Goal: Information Seeking & Learning: Learn about a topic

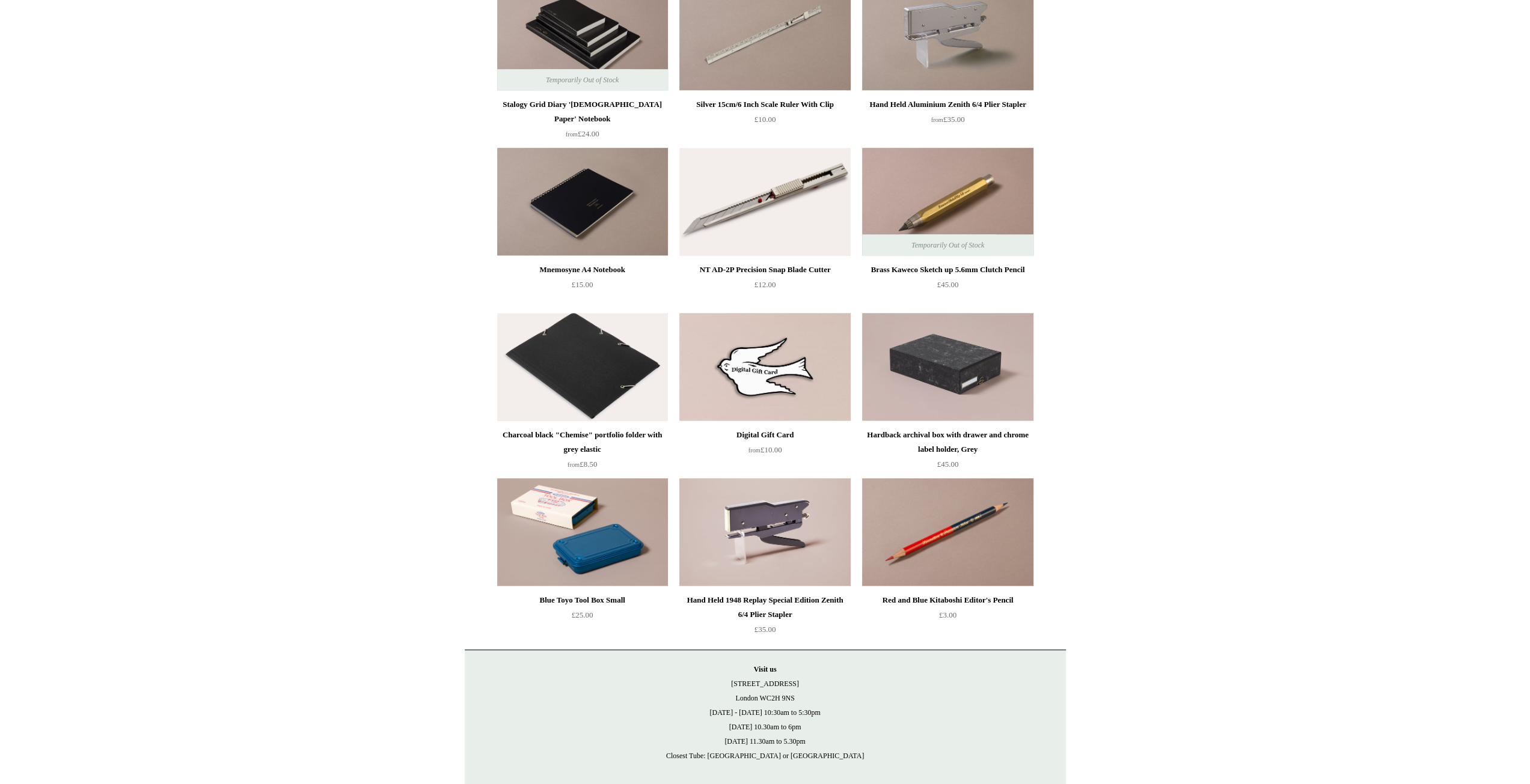
scroll to position [887, 0]
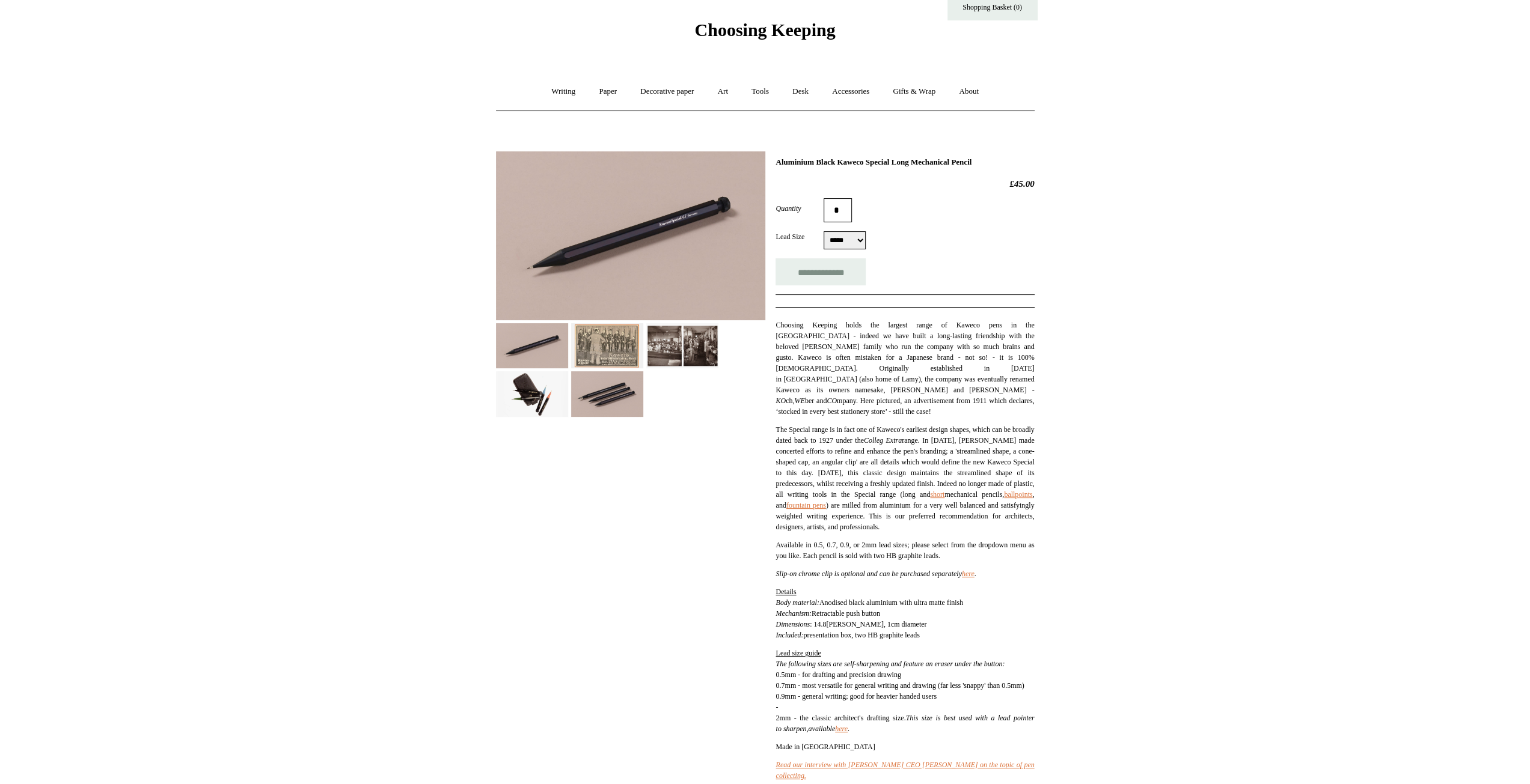
scroll to position [60, 0]
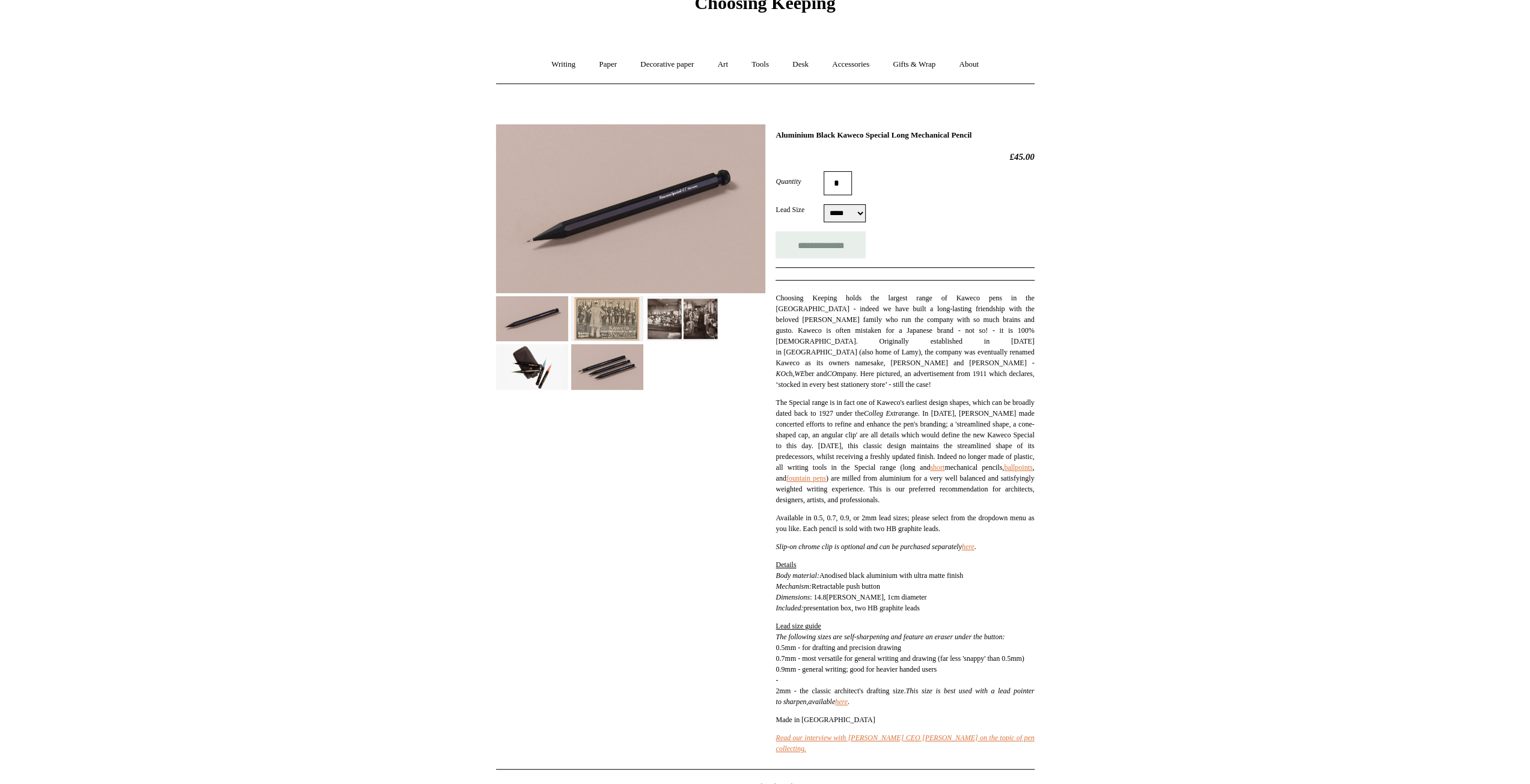
click at [601, 371] on img at bounding box center [607, 366] width 72 height 45
click at [533, 375] on img at bounding box center [532, 366] width 72 height 45
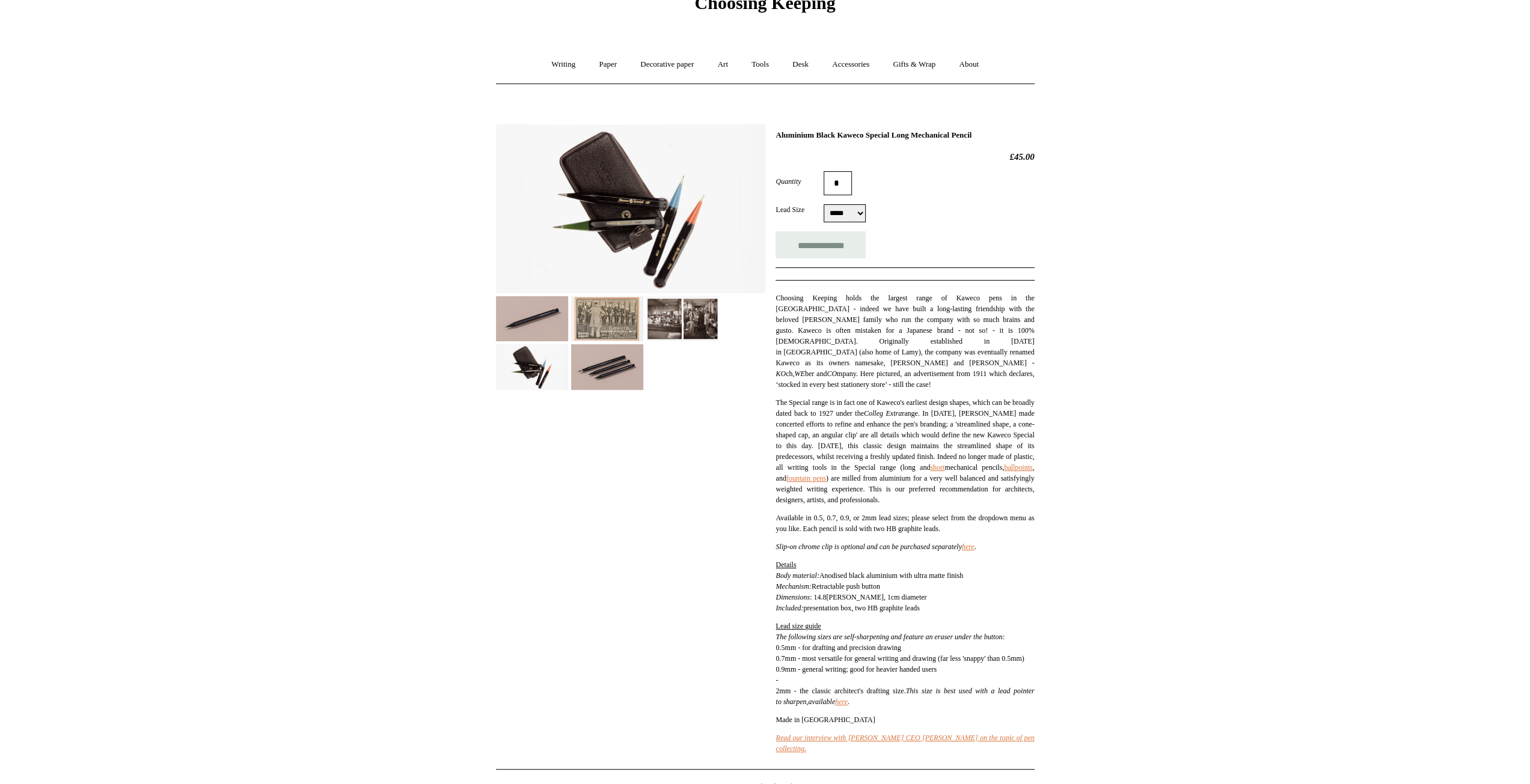
click at [525, 306] on img at bounding box center [532, 319] width 72 height 45
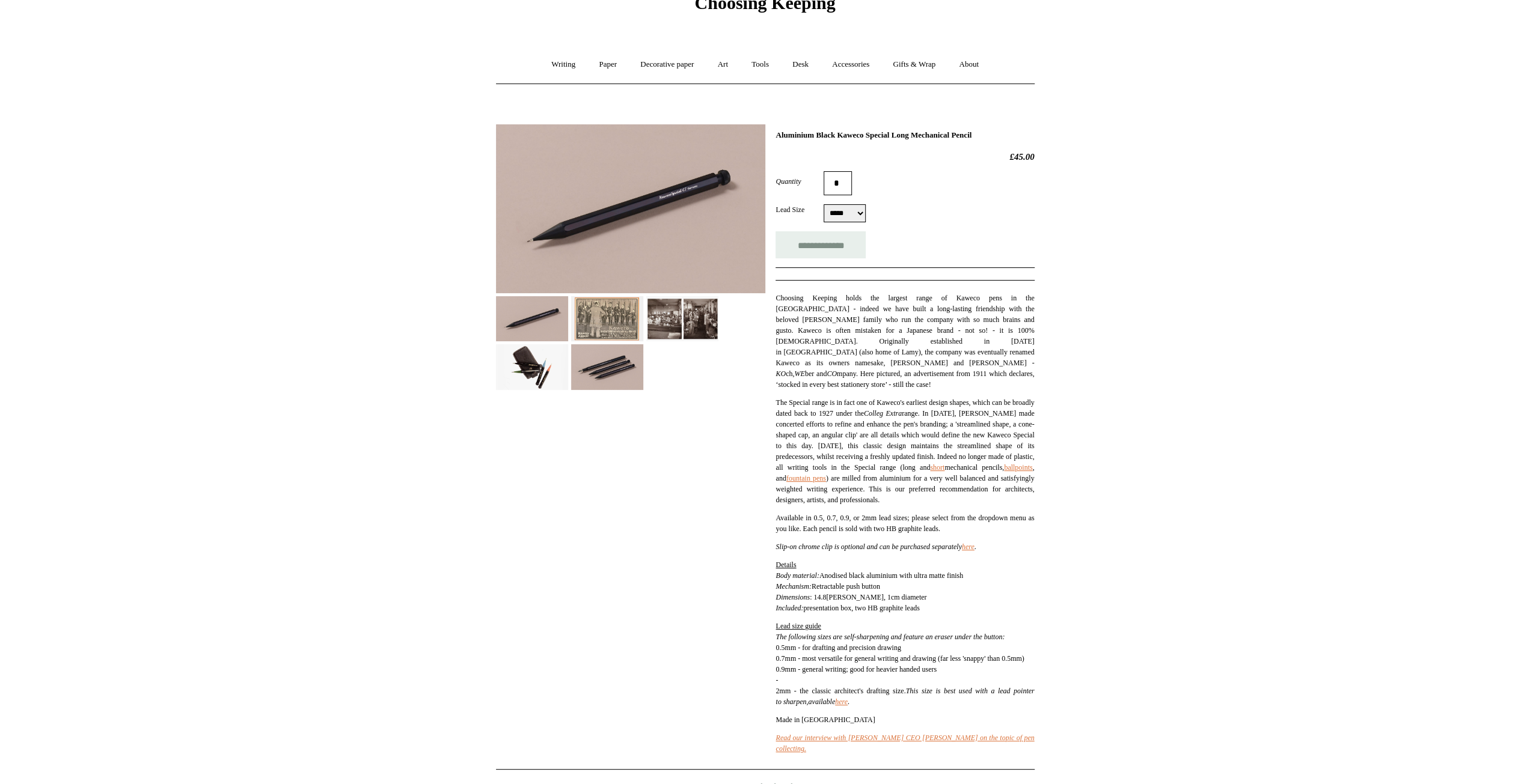
click at [616, 311] on img at bounding box center [607, 319] width 72 height 45
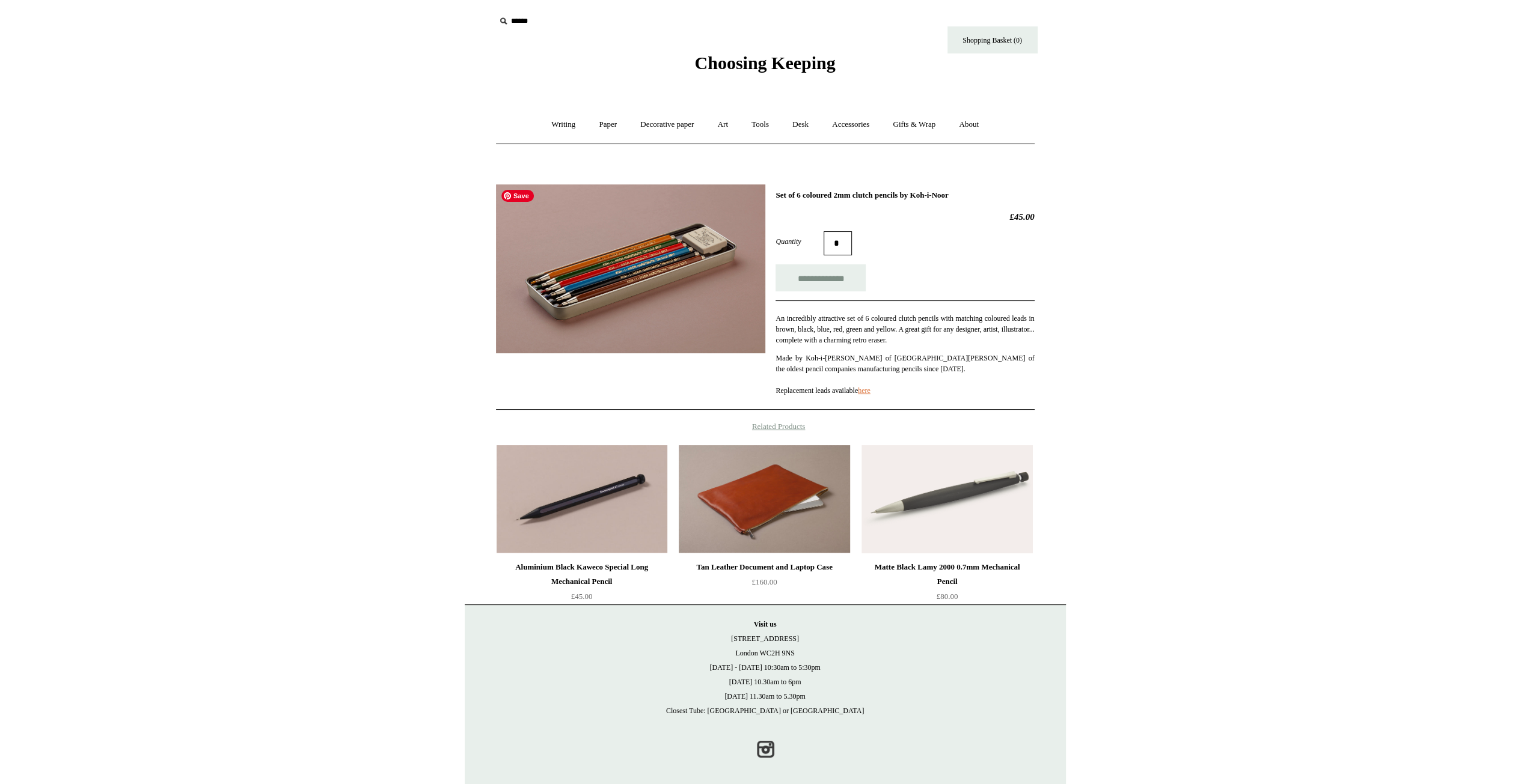
click at [609, 282] on img at bounding box center [630, 269] width 269 height 169
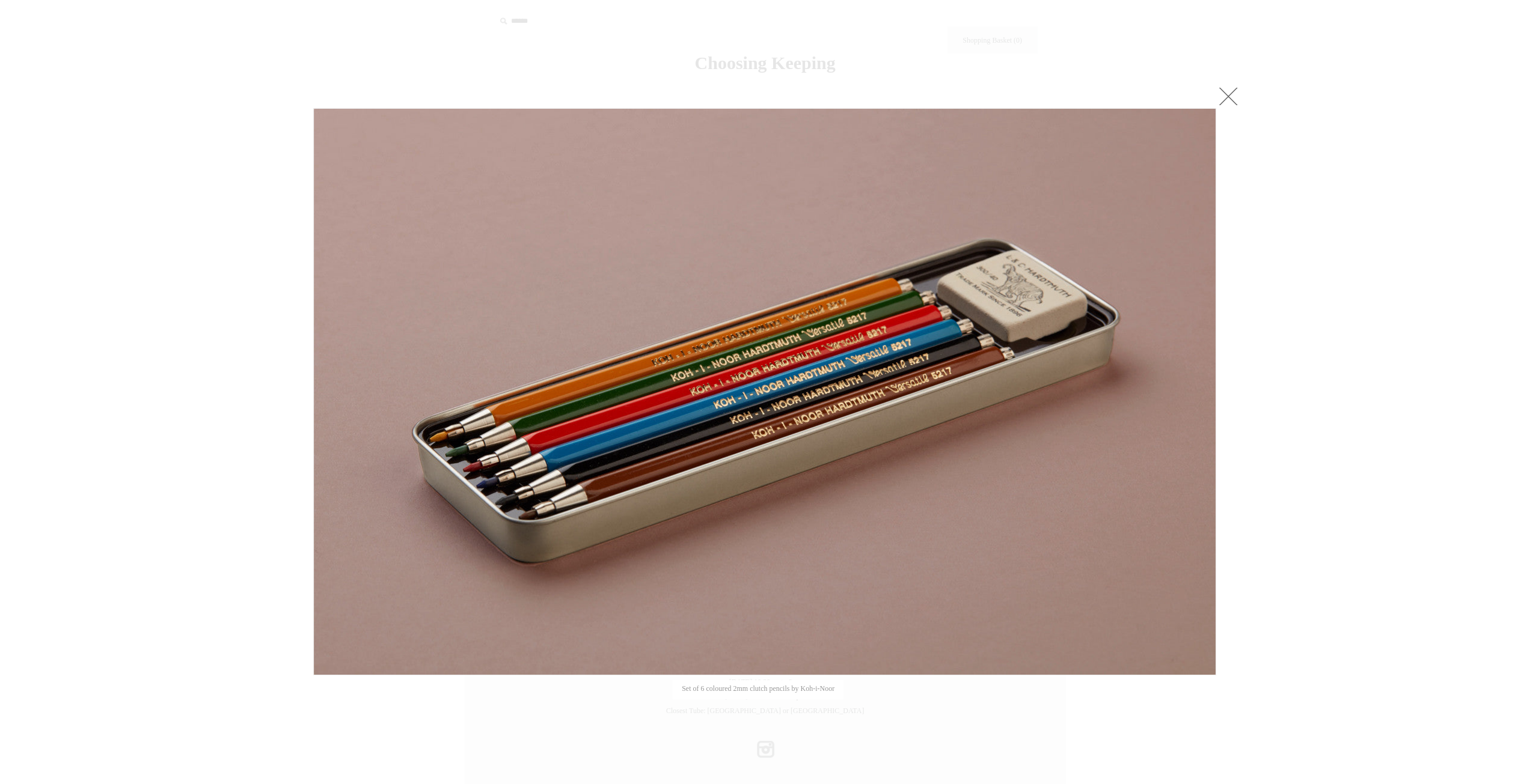
click at [1235, 94] on link at bounding box center [1228, 96] width 24 height 24
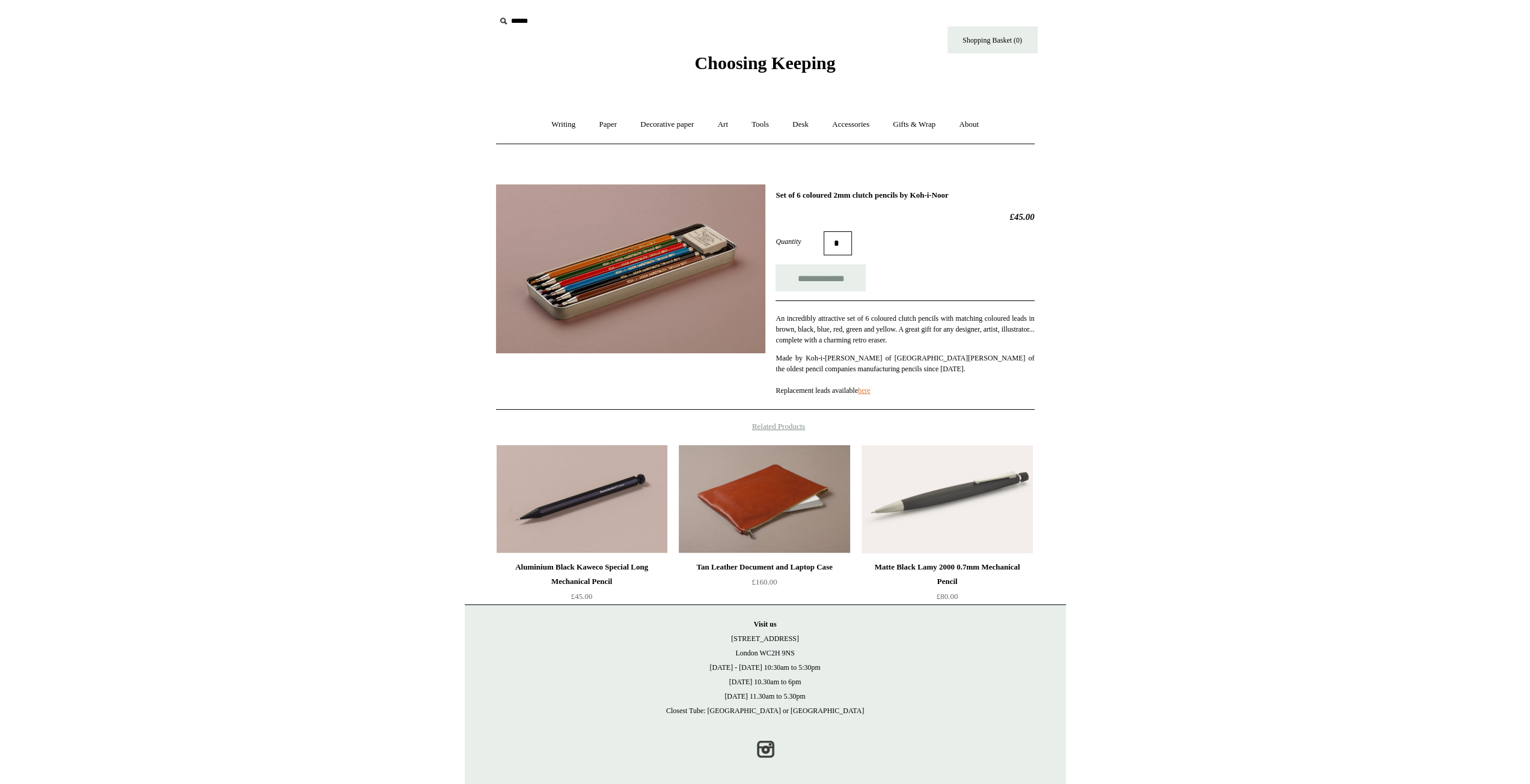
drag, startPoint x: 937, startPoint y: 194, endPoint x: 972, endPoint y: 194, distance: 35.0
click at [972, 194] on h1 "Set of 6 coloured 2mm clutch pencils by Koh-i-Noor" at bounding box center [904, 195] width 258 height 10
click at [993, 192] on h1 "Set of 6 coloured 2mm clutch pencils by Koh-i-Noor" at bounding box center [904, 195] width 258 height 10
drag, startPoint x: 985, startPoint y: 192, endPoint x: 801, endPoint y: 195, distance: 184.0
click at [801, 195] on h1 "Set of 6 coloured 2mm clutch pencils by Koh-i-Noor" at bounding box center [904, 195] width 258 height 10
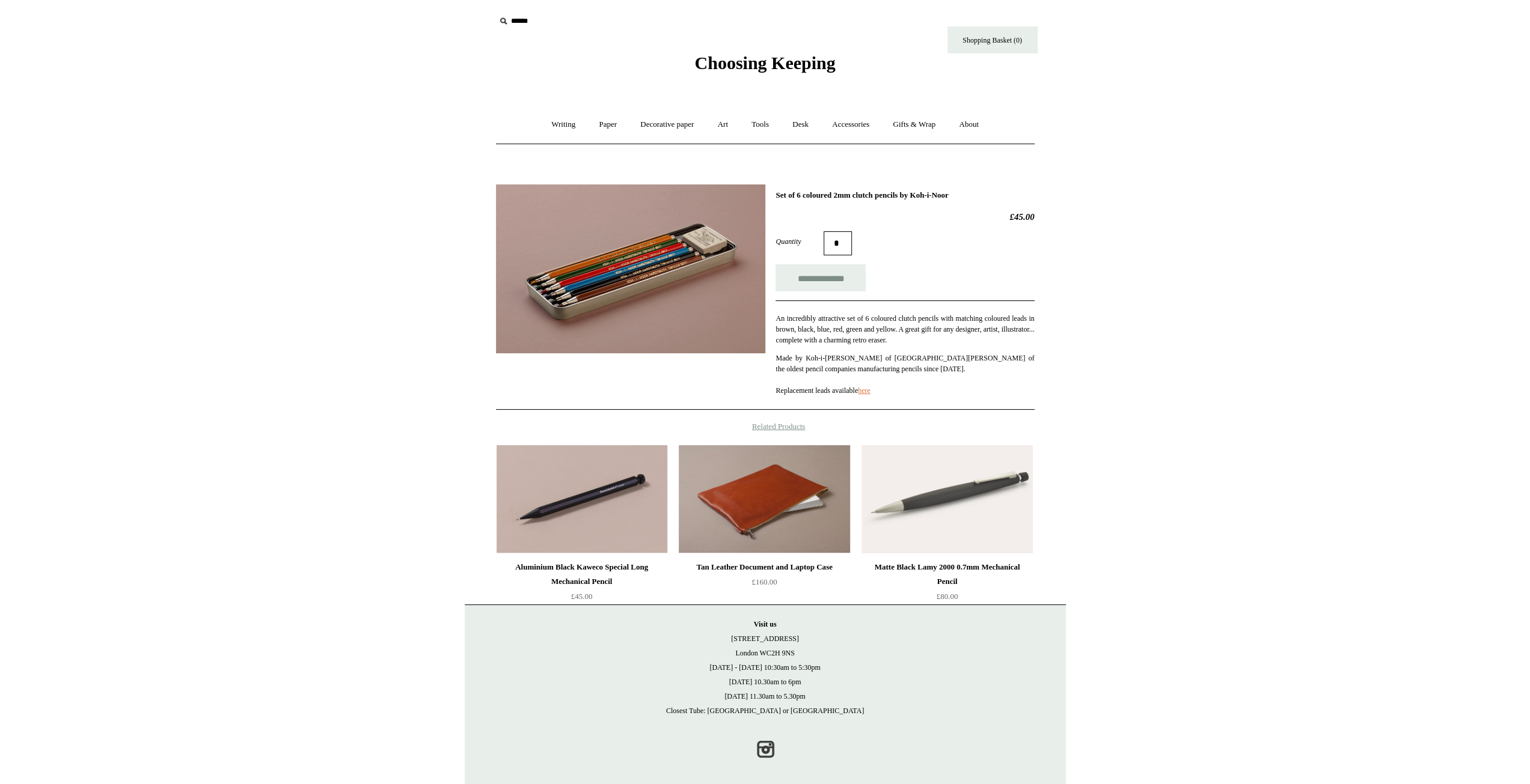
copy h1 "6 coloured 2mm clutch pencils by Koh-i-Noor"
